Goal: Communication & Community: Answer question/provide support

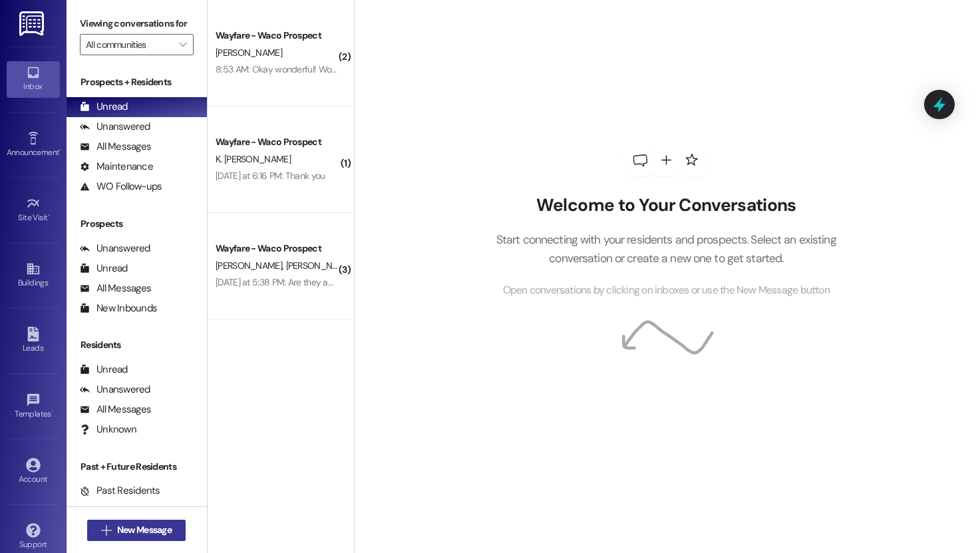
click at [105, 530] on icon "" at bounding box center [106, 530] width 10 height 11
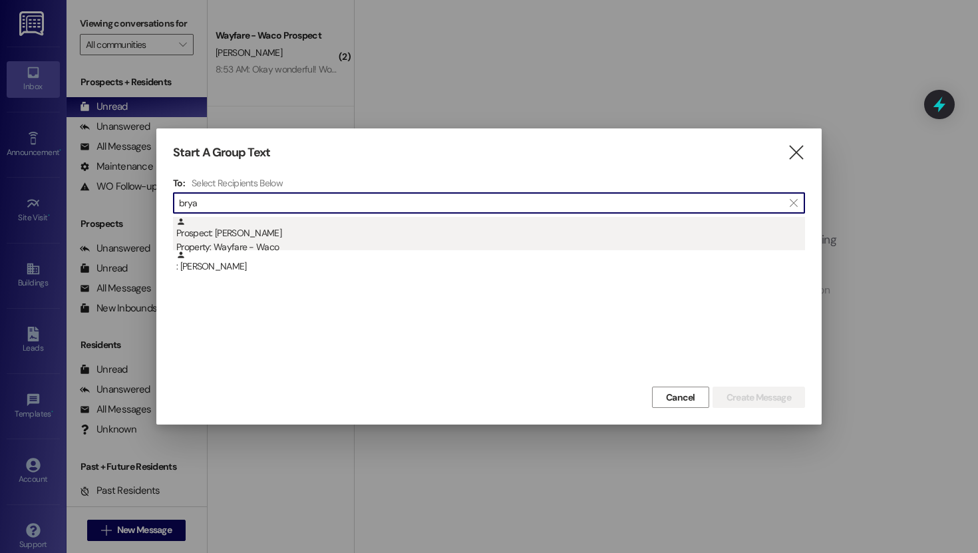
type input "brya"
click at [271, 243] on div "Property: Wayfare - Waco" at bounding box center [490, 247] width 629 height 14
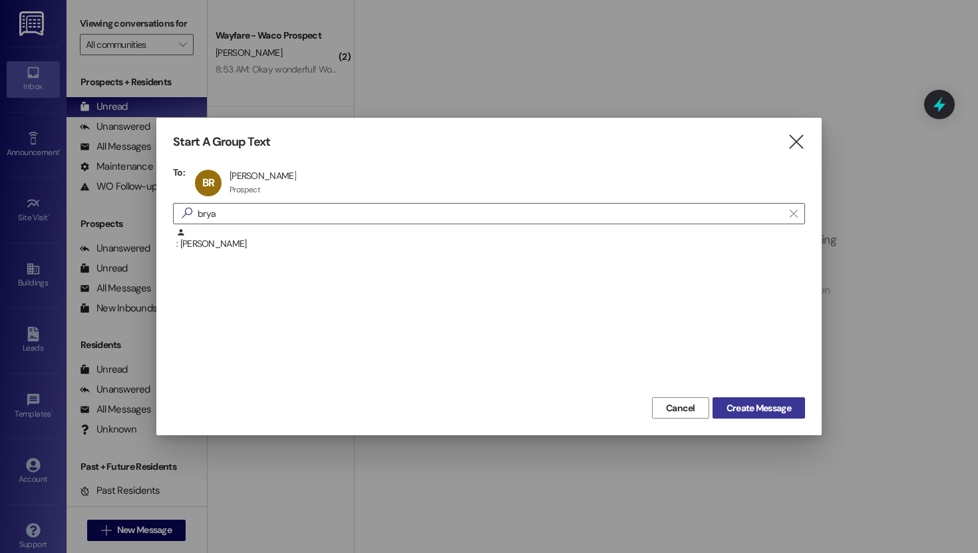
click at [783, 411] on span "Create Message" at bounding box center [758, 408] width 65 height 14
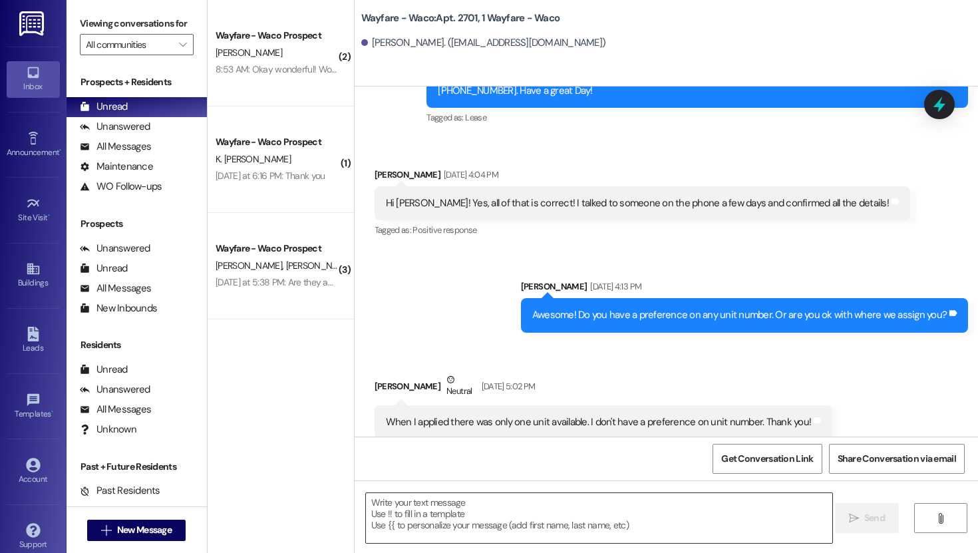
scroll to position [254, 0]
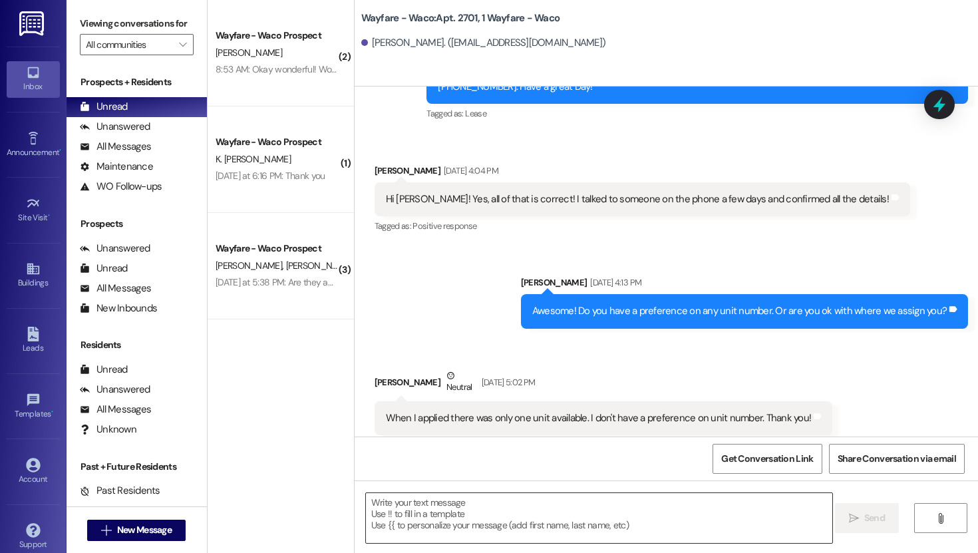
click at [548, 524] on textarea at bounding box center [599, 518] width 466 height 50
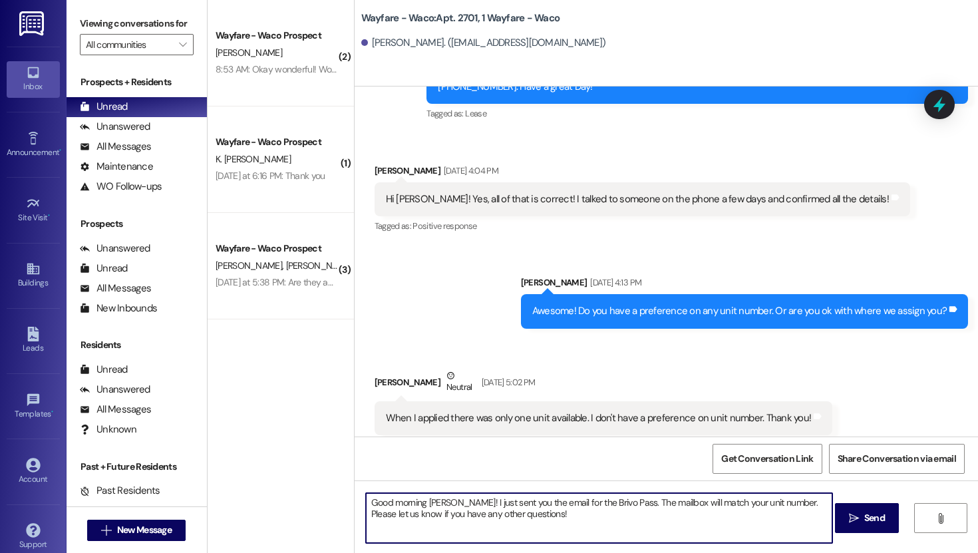
click at [610, 505] on textarea "Good morning [PERSON_NAME]! I just sent you the email for the Brivo Pass. The m…" at bounding box center [599, 518] width 466 height 50
type textarea "Good morning [PERSON_NAME]! I just sent you the email for the Brivo Pass. The m…"
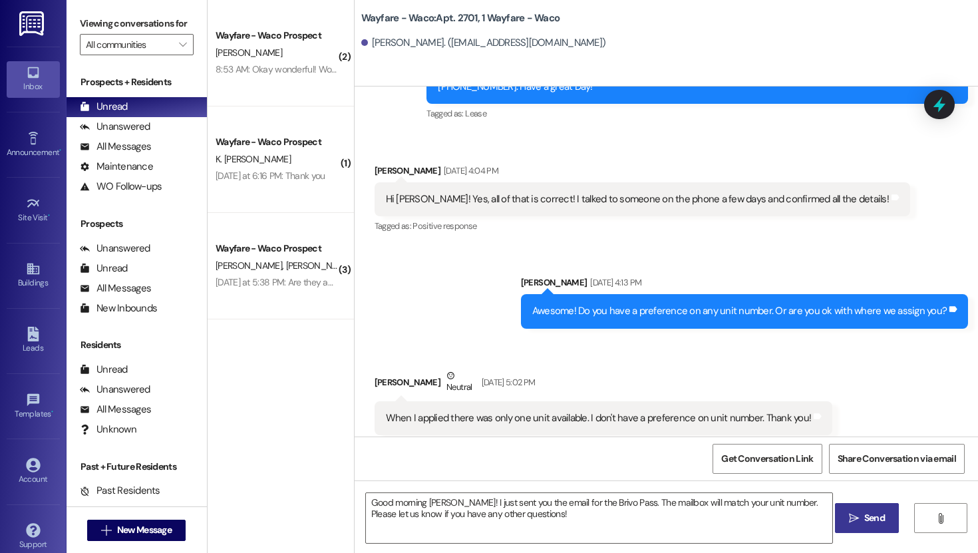
click at [860, 527] on button " Send" at bounding box center [867, 518] width 65 height 30
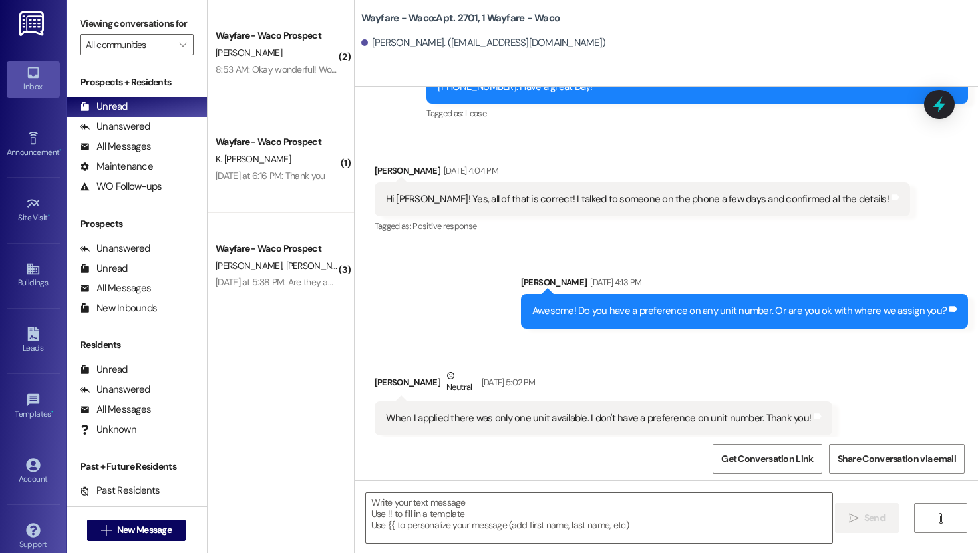
scroll to position [440, 0]
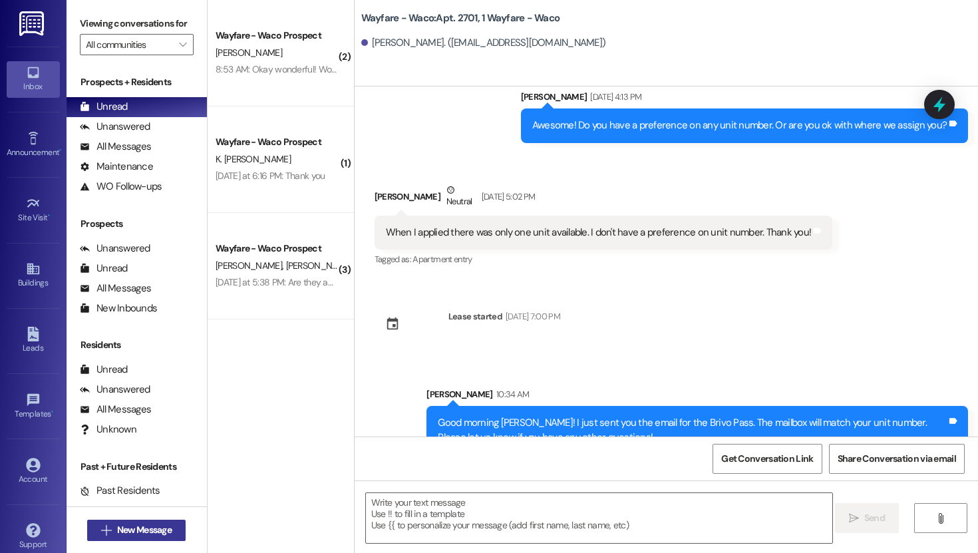
click at [124, 536] on span "New Message" at bounding box center [144, 530] width 55 height 14
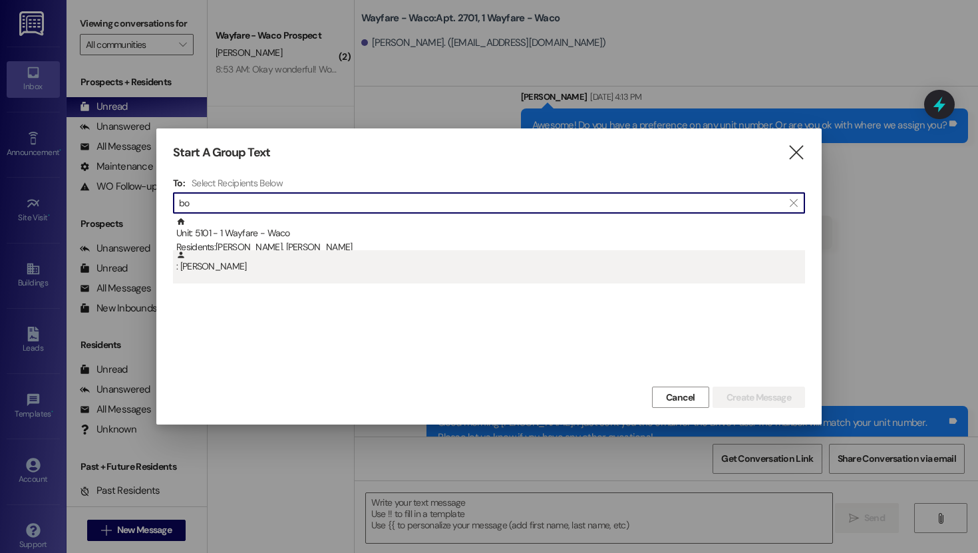
type input "b"
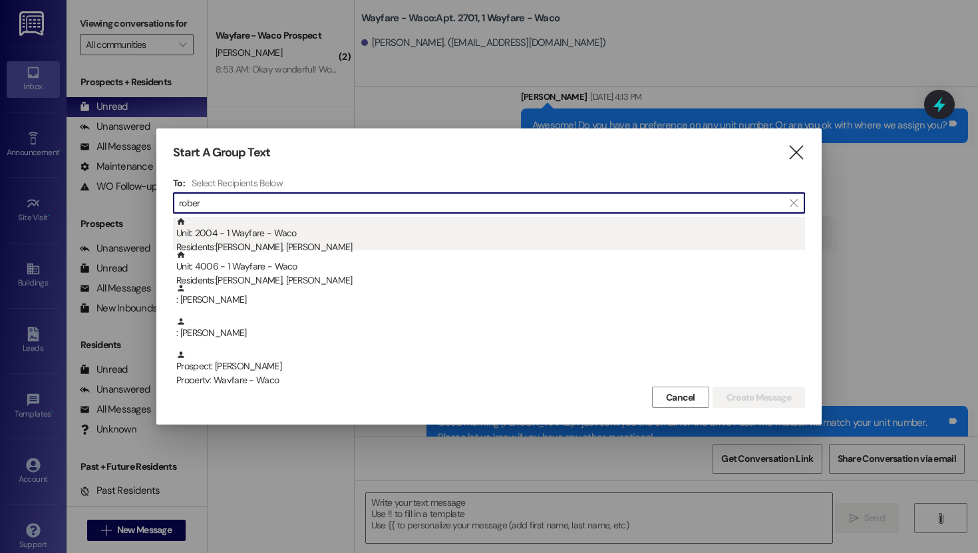
type input "rober"
click at [249, 245] on div "Residents: [PERSON_NAME], [PERSON_NAME]" at bounding box center [490, 247] width 629 height 14
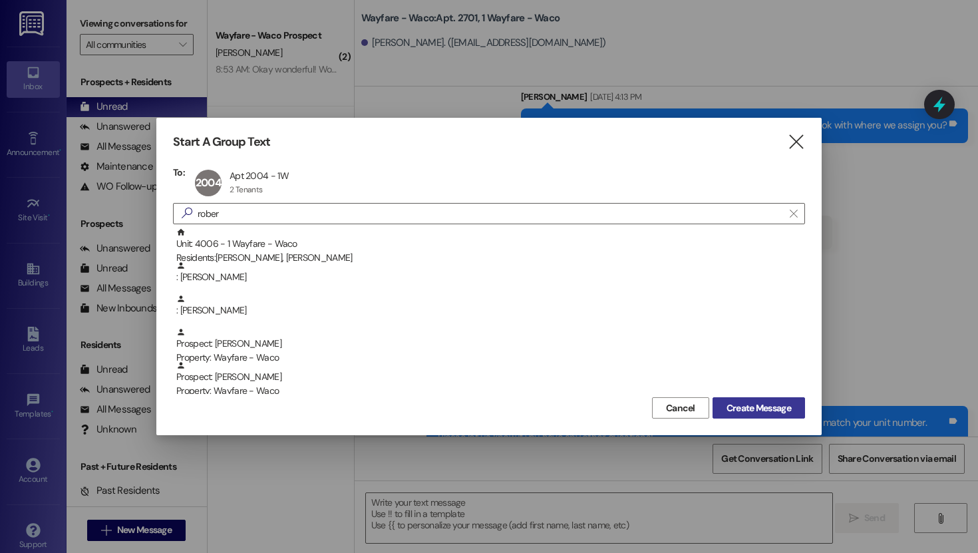
click at [755, 407] on span "Create Message" at bounding box center [758, 408] width 65 height 14
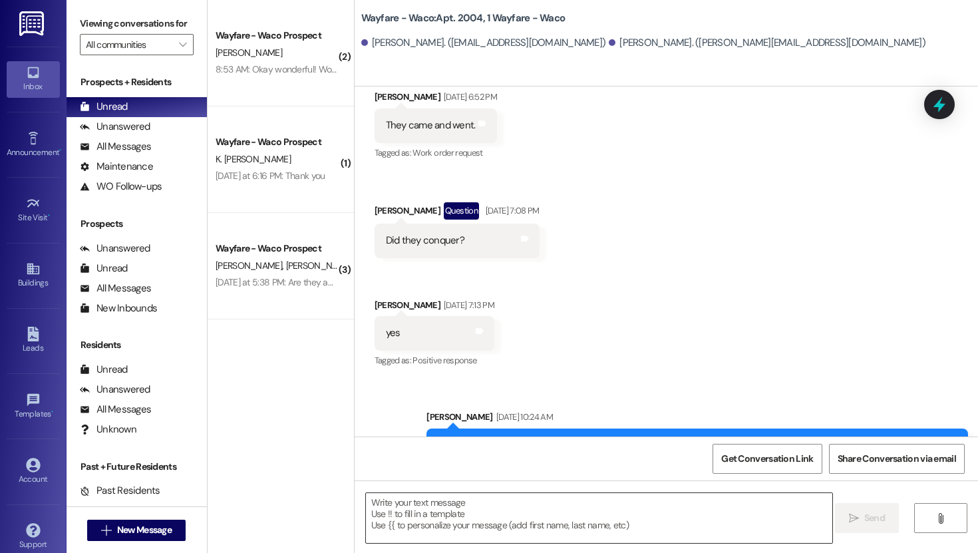
scroll to position [8063, 0]
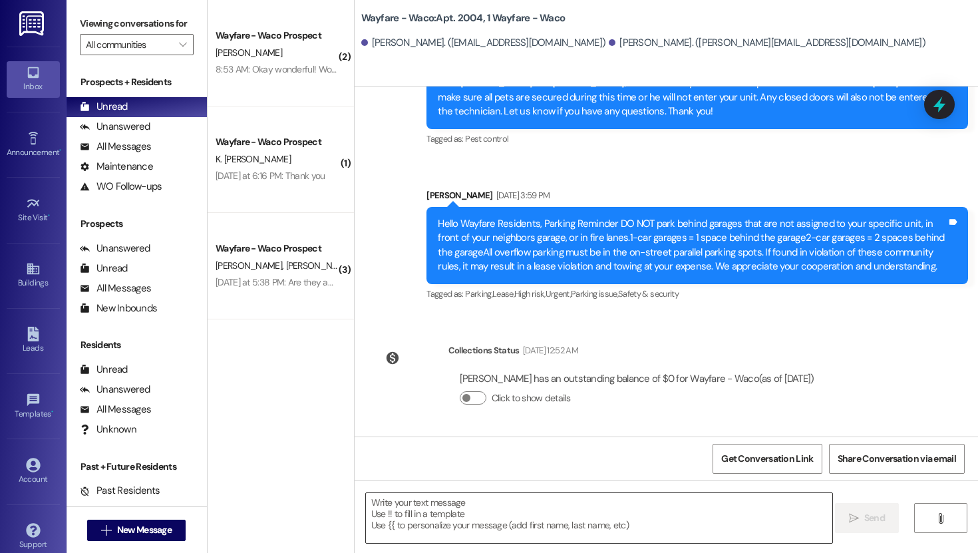
click at [468, 508] on textarea at bounding box center [599, 518] width 466 height 50
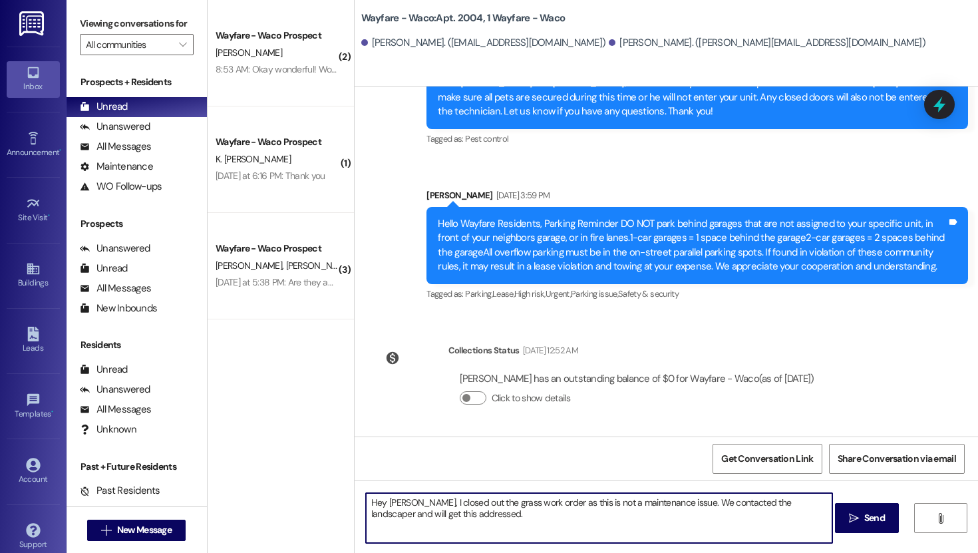
click at [454, 526] on textarea "Hey [PERSON_NAME], I closed out the grass work order as this is not a maintenan…" at bounding box center [599, 518] width 466 height 50
click at [673, 504] on textarea "Hey [PERSON_NAME], I closed out the grass work order as this is not a maintenan…" at bounding box center [599, 518] width 466 height 50
click at [661, 525] on textarea "Hey [PERSON_NAME], I closed out the grass work order as this is not a maintenan…" at bounding box center [599, 518] width 466 height 50
type textarea "Hey [PERSON_NAME], I closed out the grass work order as this is not a maintenan…"
click at [867, 524] on span "Send" at bounding box center [874, 518] width 21 height 14
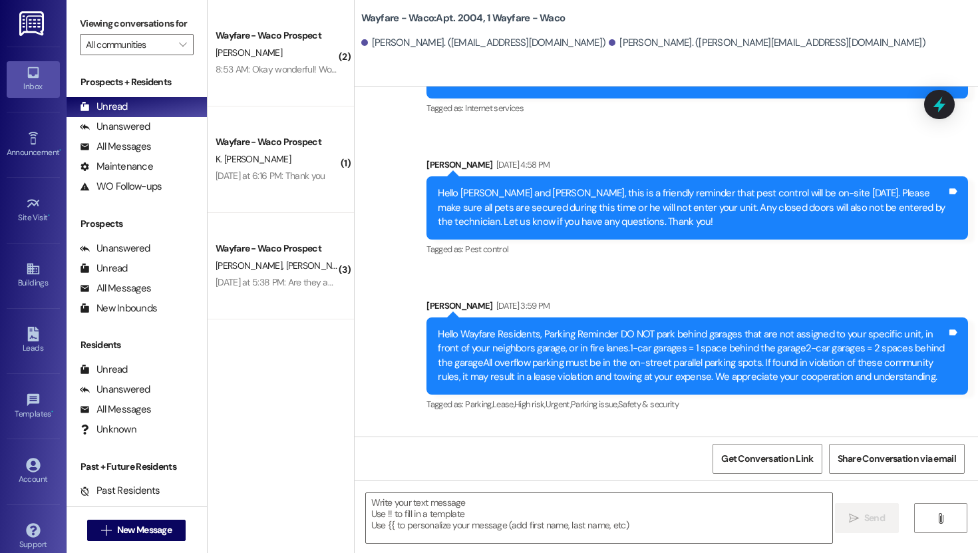
scroll to position [8170, 0]
